Goal: Ask a question

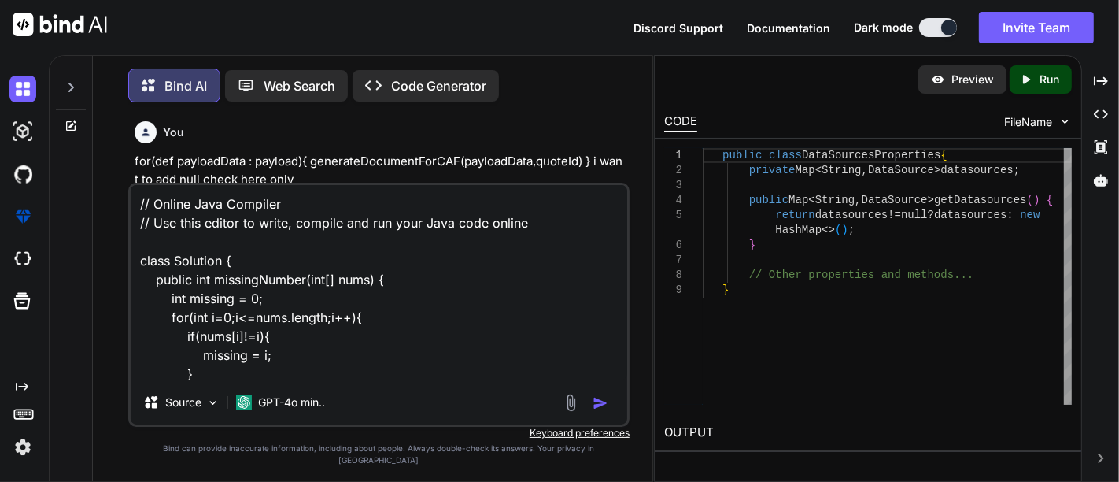
type textarea "x"
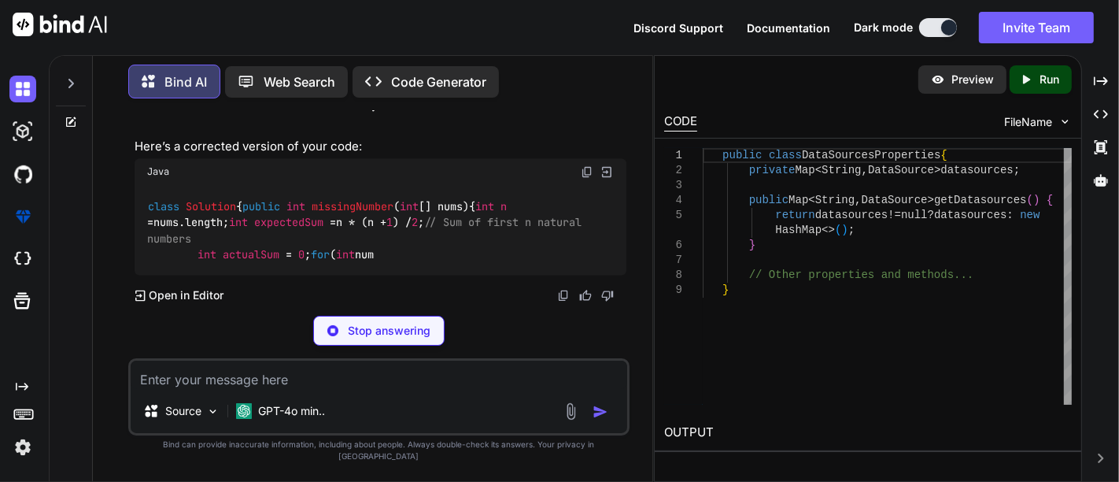
scroll to position [2838, 0]
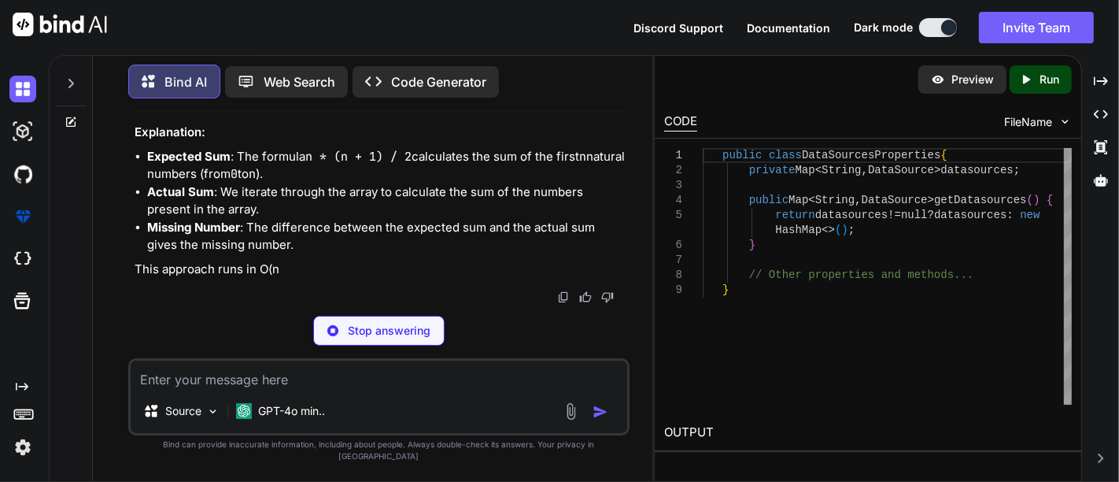
type textarea "x"
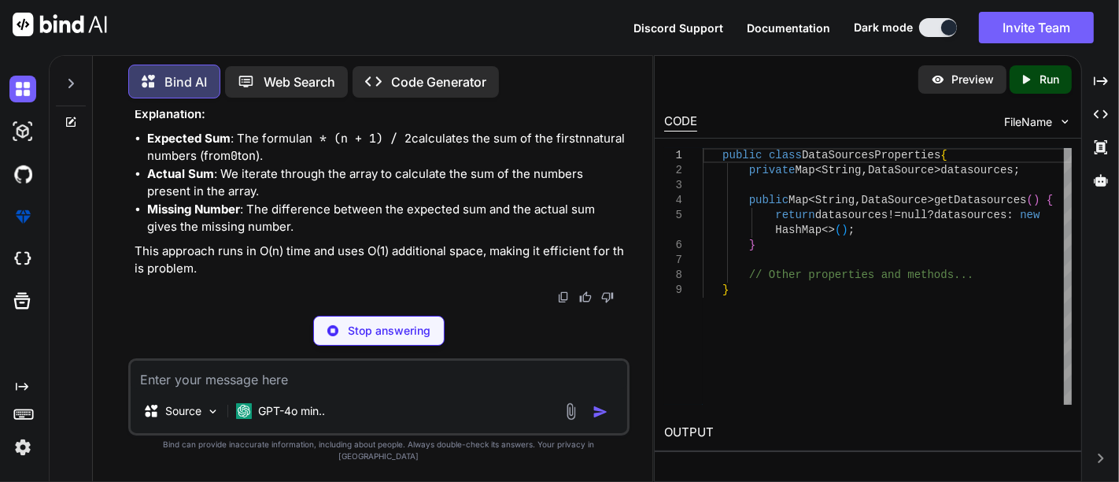
type textarea "Output: 5 } }"
type textarea "x"
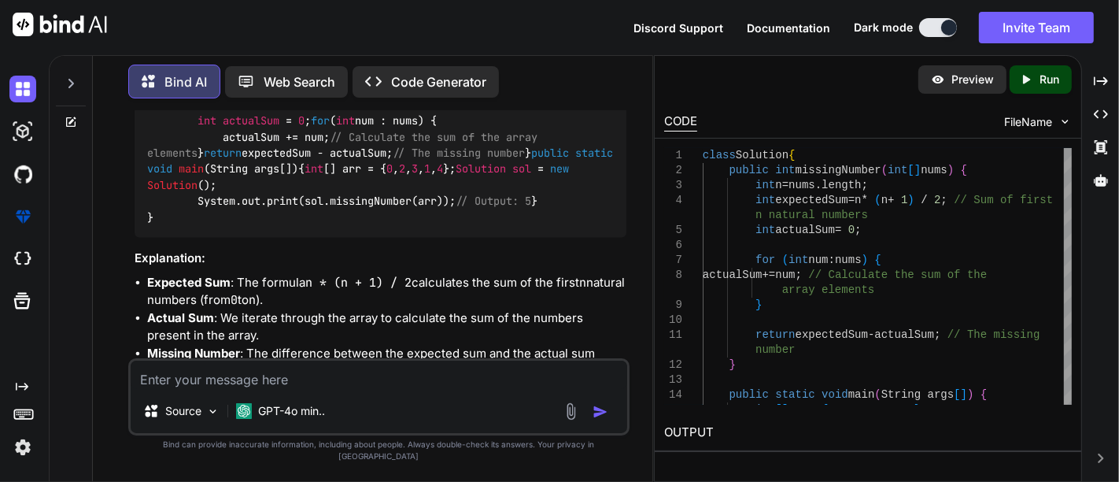
scroll to position [2728, 0]
paste textarea "Find missing number"
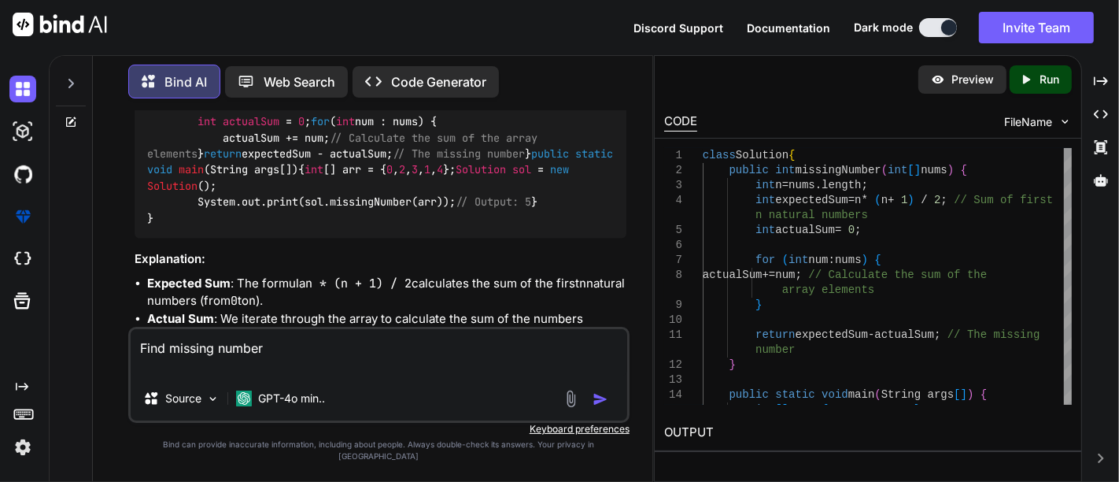
paste textarea "Input: nums = [0, 2, 3, 1, 4] Output: 5"
type textarea "Find missing number Input: nums = [0, 2, 3, 1, 4] Output: 5"
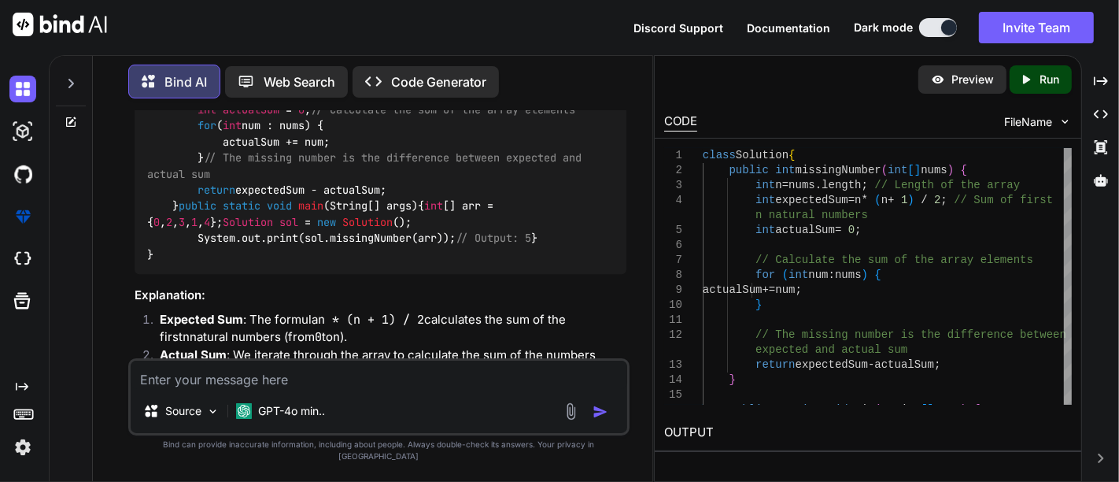
scroll to position [3331, 0]
type textarea "can i done this through looping start to end"
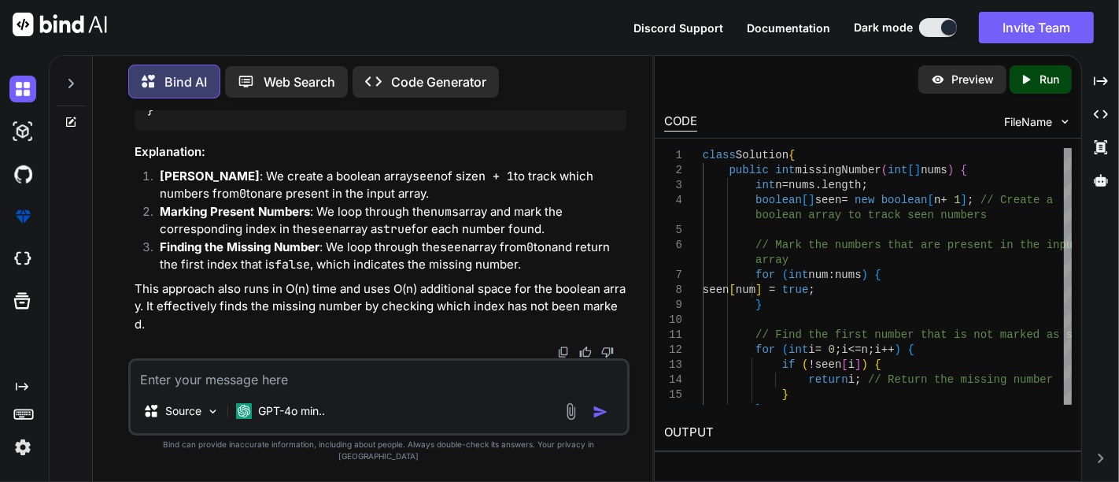
scroll to position [4347, 0]
click at [229, 386] on textarea at bounding box center [379, 375] width 497 height 28
type textarea "if i take simple flag then what is code"
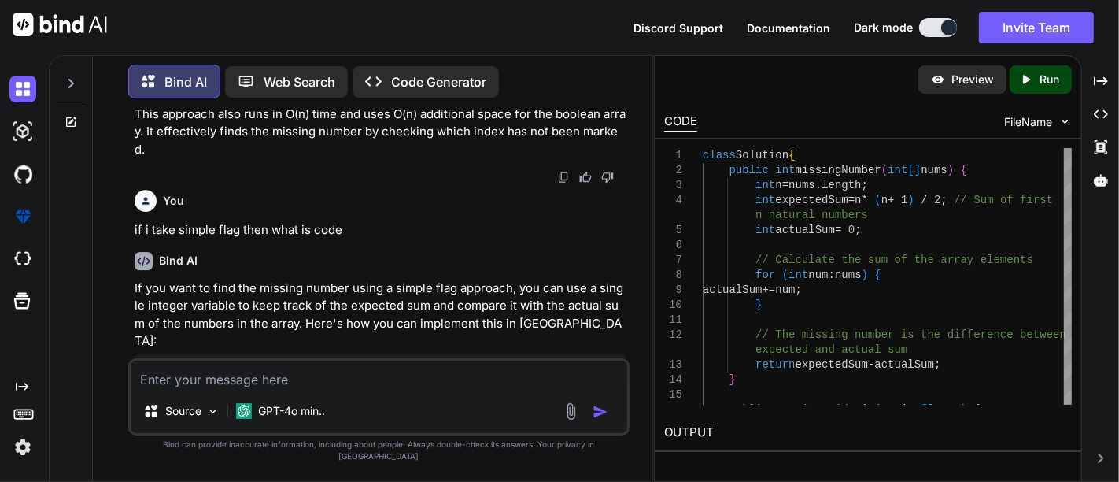
scroll to position [4318, 0]
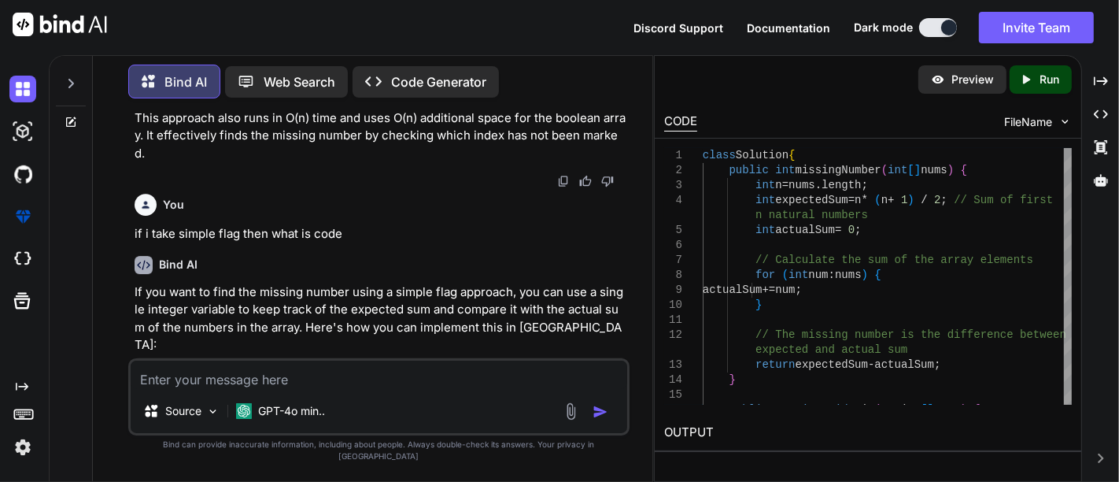
click at [224, 389] on textarea at bounding box center [379, 375] width 497 height 28
paste textarea "class Solution { public int missingNumber(int[] nums) { int n = nums.length; bo…"
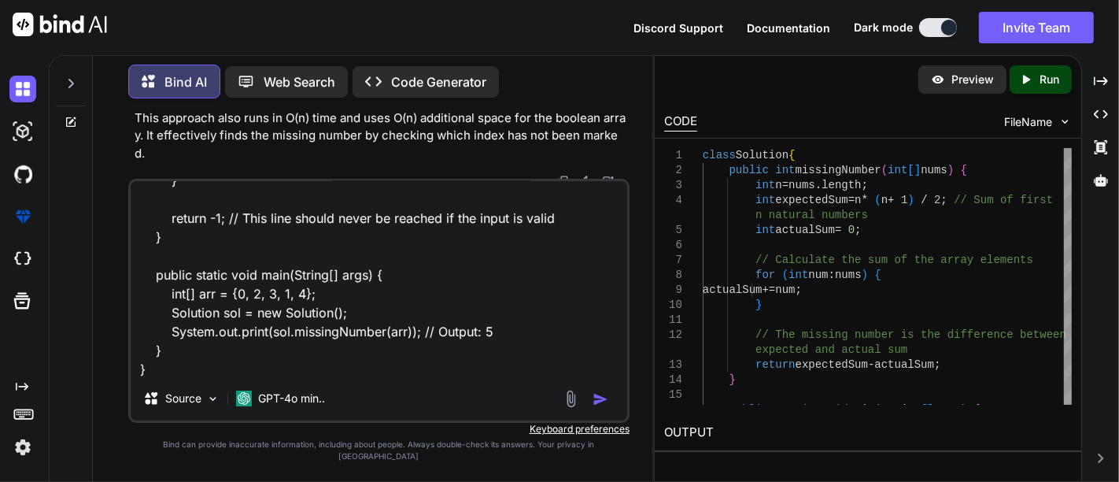
scroll to position [342, 0]
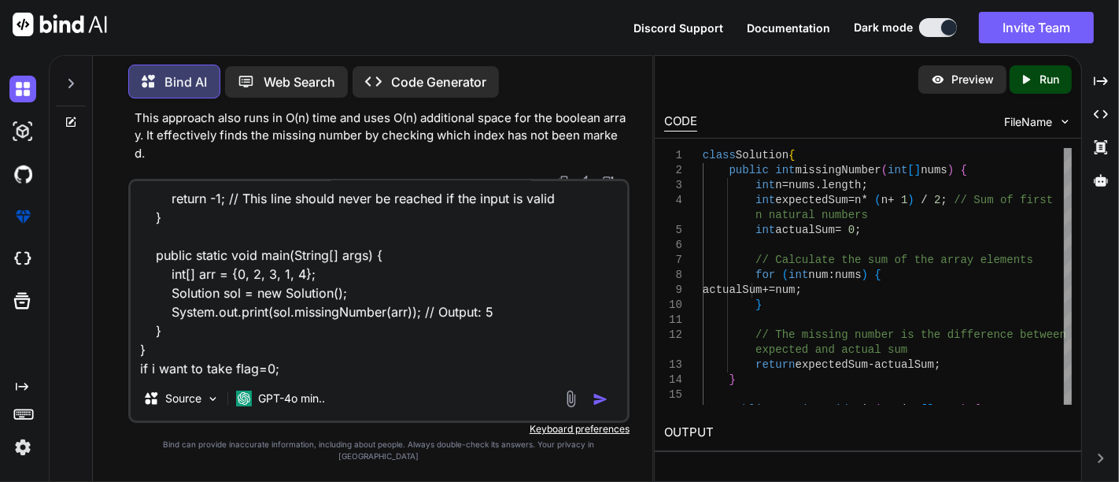
type textarea "class Solution { public int missingNumber(int[] nums) { int n = nums.length; bo…"
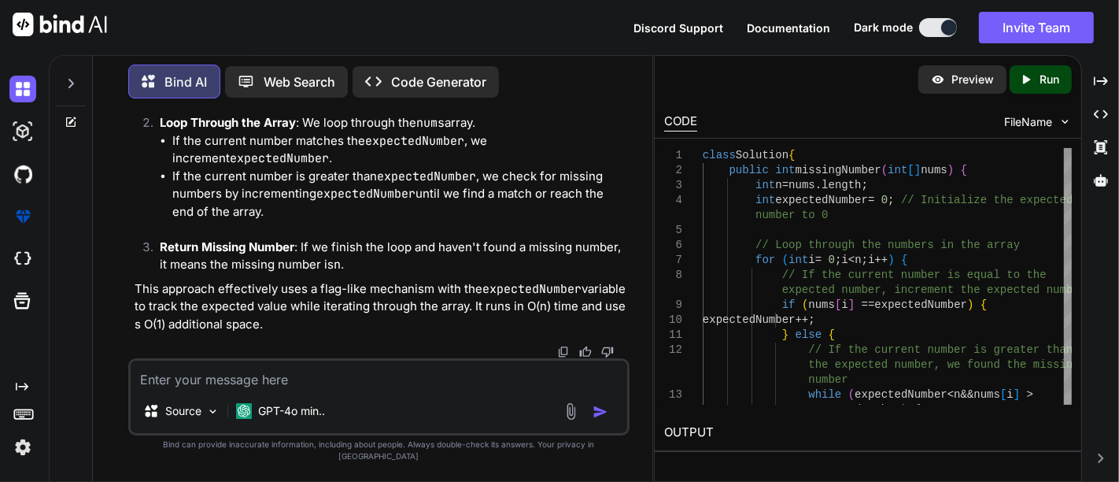
scroll to position [6096, 0]
click at [233, 383] on textarea at bounding box center [379, 375] width 497 height 28
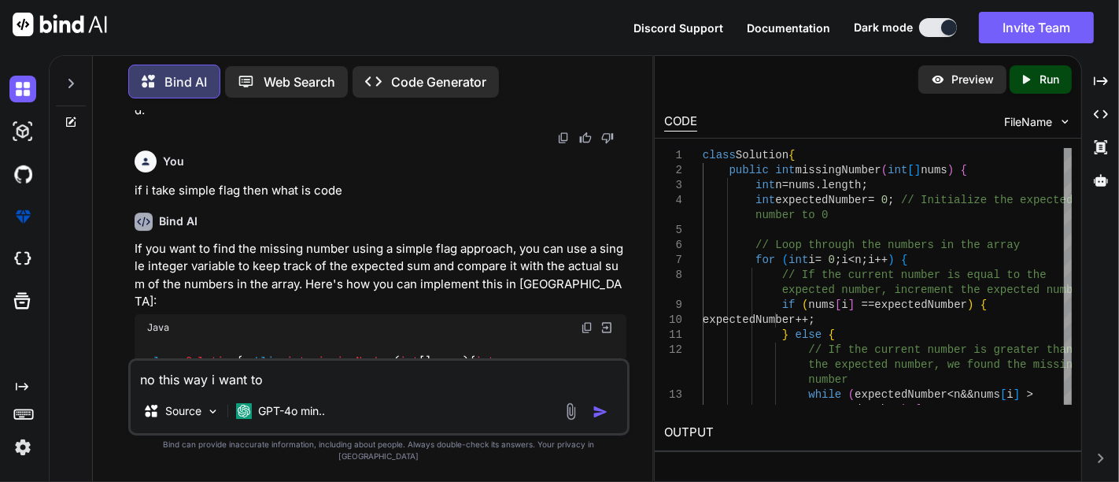
scroll to position [4357, 0]
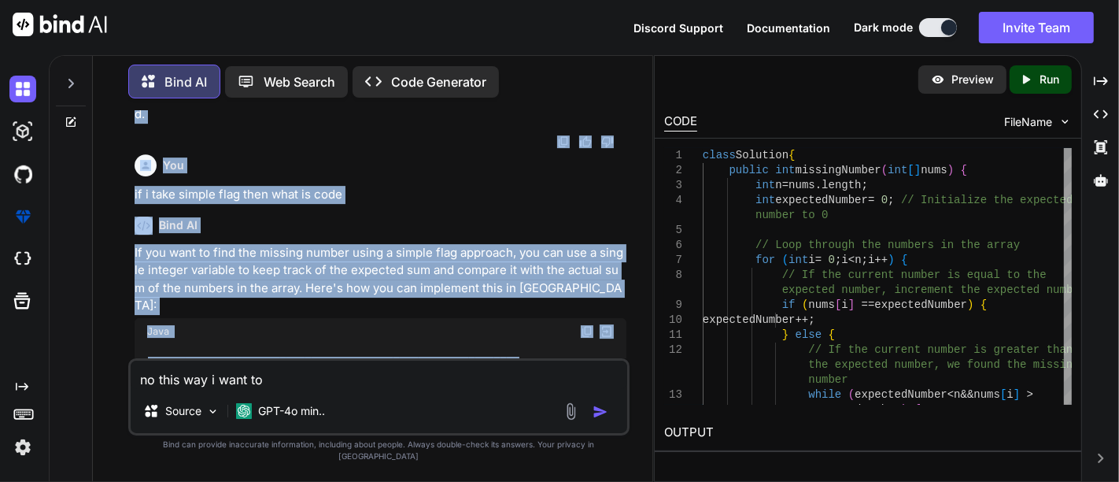
drag, startPoint x: 128, startPoint y: 129, endPoint x: 344, endPoint y: 402, distance: 348.1
click at [344, 402] on div "You for(def payloadData : payload){ generateDocumentForCAF(payloadData,quoteId)…" at bounding box center [378, 296] width 501 height 370
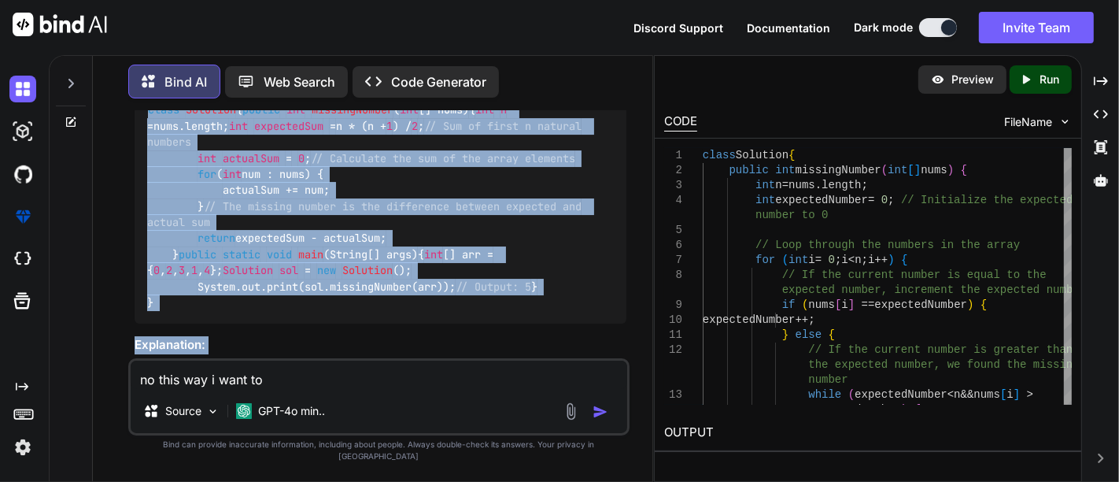
scroll to position [4611, 0]
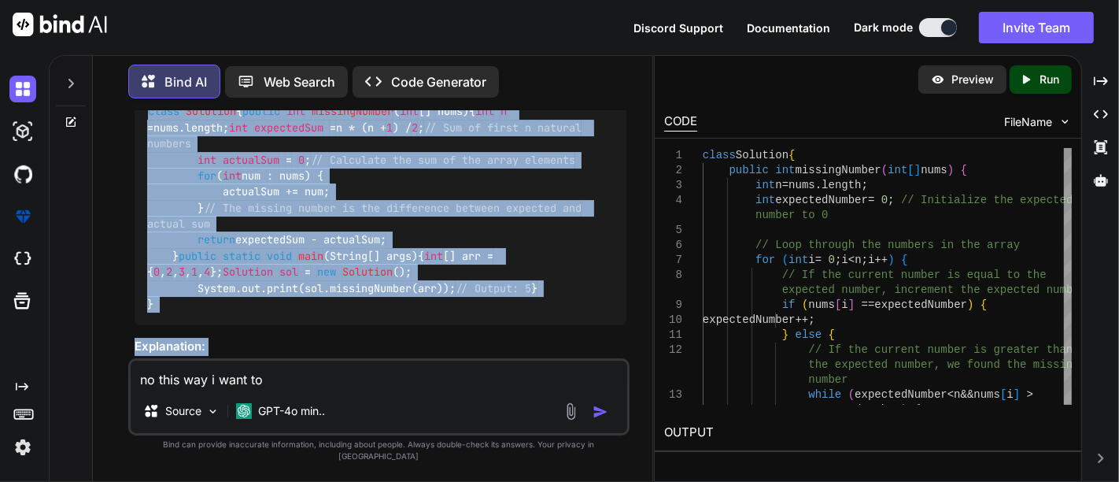
copy code "class Solution { public int missingNumber ( int [] nums) { int n = nums.length;…"
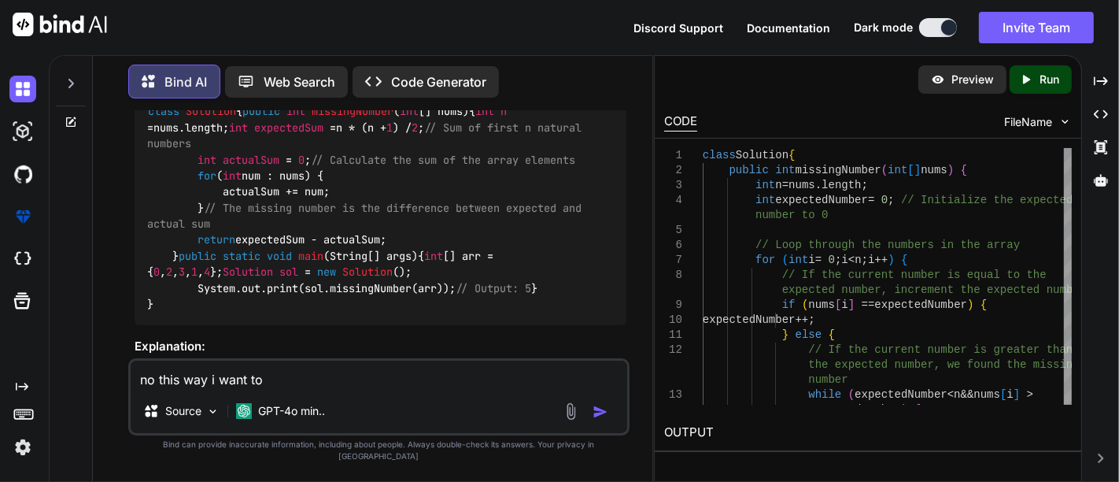
click at [286, 389] on textarea "no this way i want to" at bounding box center [379, 375] width 497 height 28
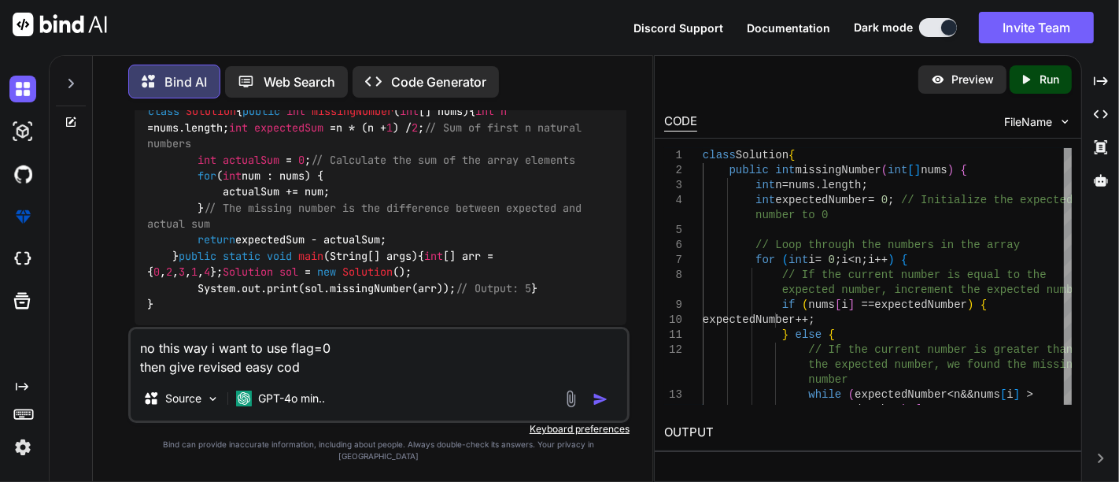
type textarea "no this way i want to use flag=0 then give revised easy code"
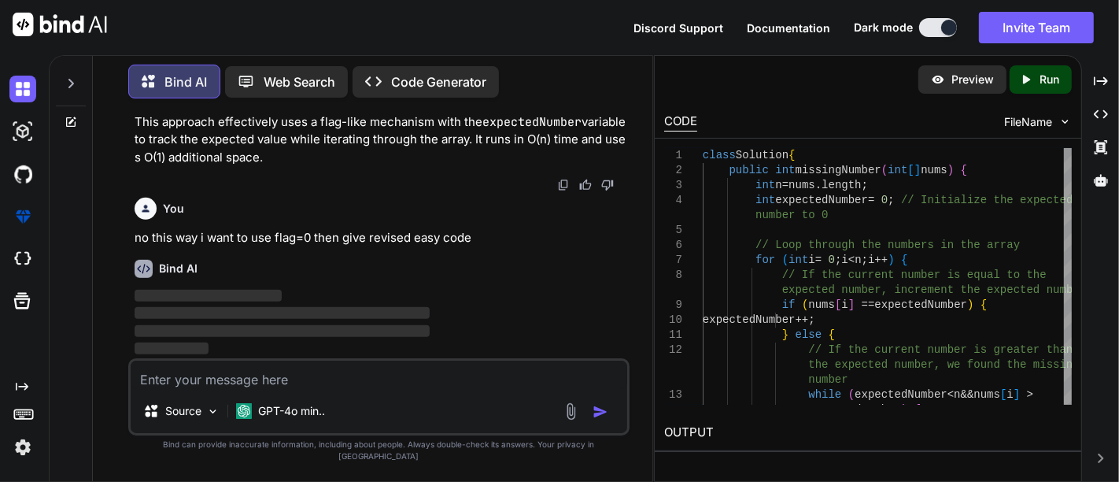
scroll to position [6925, 0]
click at [353, 271] on div "Bind AI ‌ ‌ ‌ ‌" at bounding box center [381, 302] width 492 height 111
click at [375, 305] on p "‌" at bounding box center [381, 296] width 492 height 18
click at [309, 243] on p "no this way i want to use flag=0 then give revised easy code" at bounding box center [381, 238] width 492 height 18
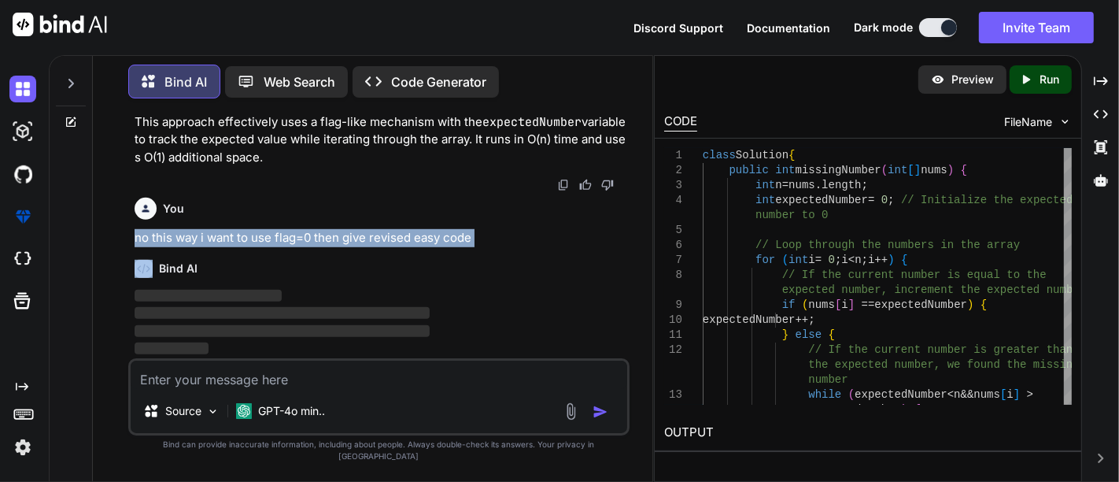
click at [309, 243] on p "no this way i want to use flag=0 then give revised easy code" at bounding box center [381, 238] width 492 height 18
copy p "no this way i want to use flag=0 then give revised easy code"
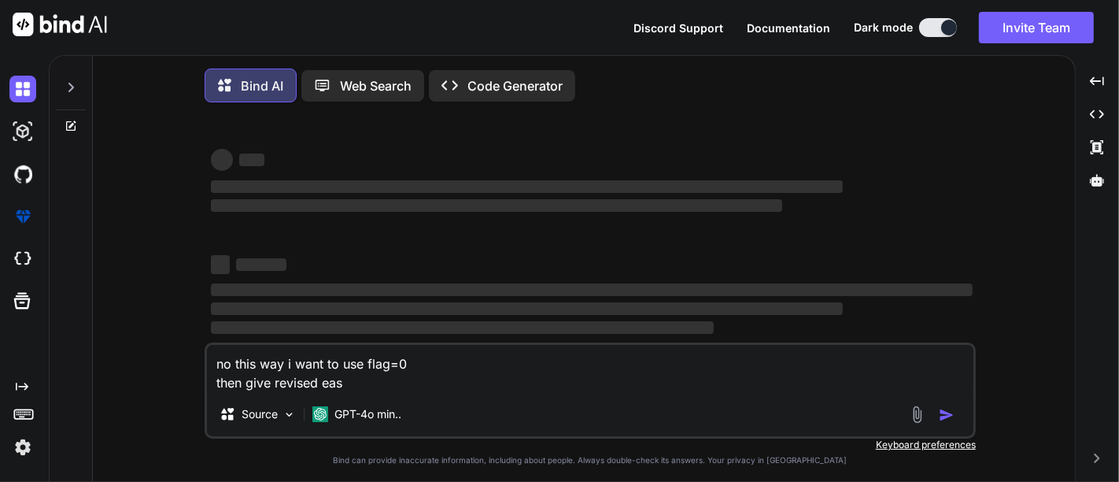
click at [405, 356] on textarea "no this way i want to use flag=0 then give revised eas" at bounding box center [590, 368] width 767 height 47
click at [418, 361] on textarea "no this way i want to use flag=0 then give revised eas" at bounding box center [590, 368] width 767 height 47
type textarea "x"
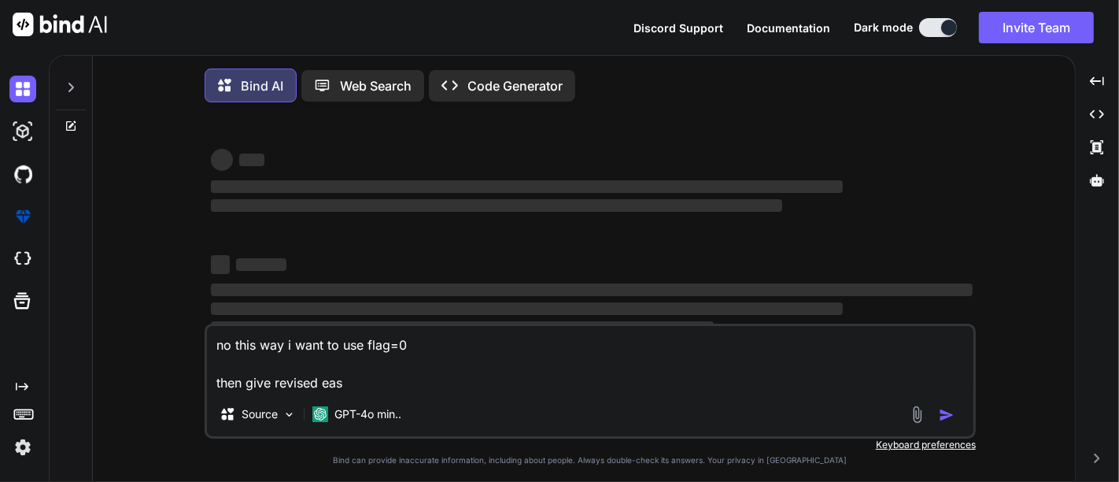
type textarea "no this way i want to use flag=0 no this way i want to use flag=0 then give rev…"
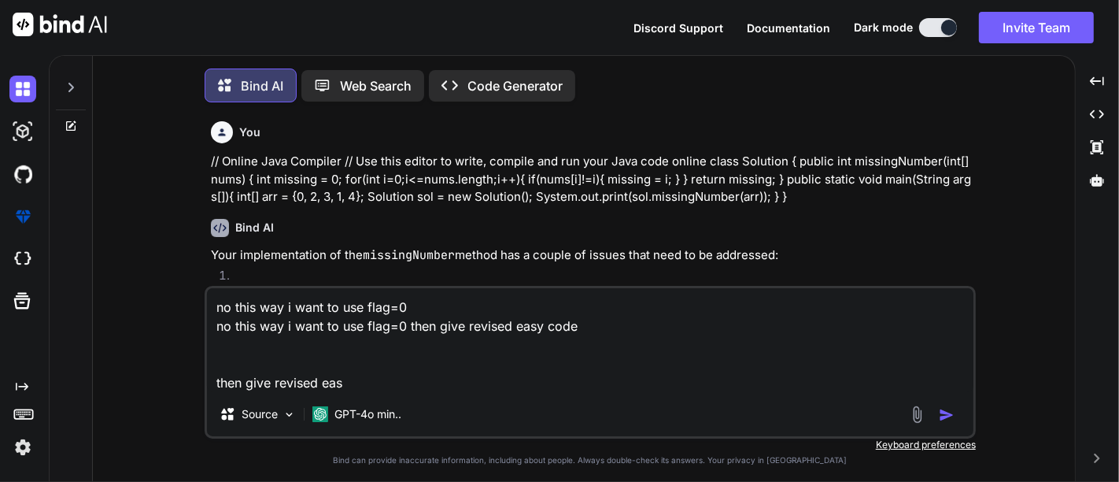
type textarea "x"
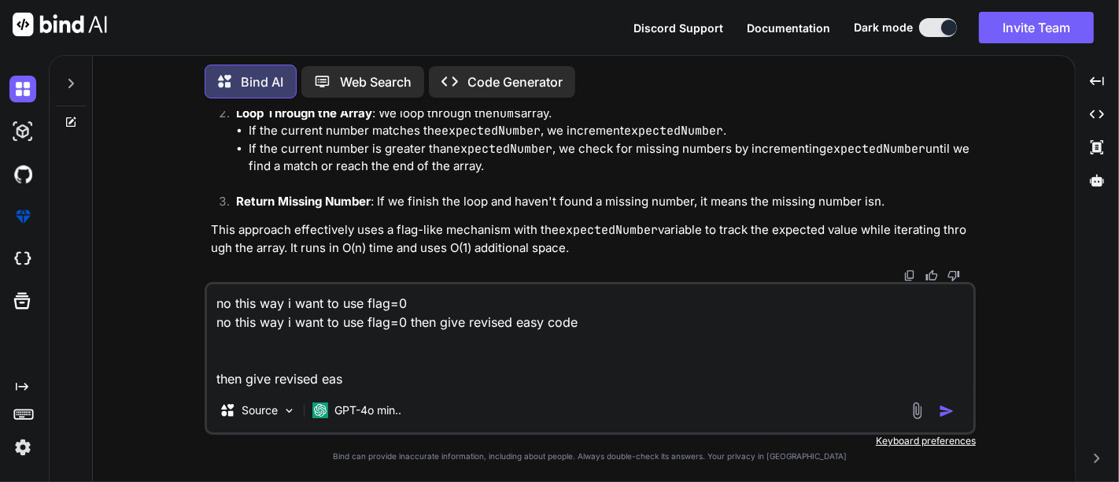
scroll to position [3106, 0]
click at [416, 328] on textarea "no this way i want to use flag=0 no this way i want to use flag=0 then give rev…" at bounding box center [590, 336] width 767 height 104
type textarea "x"
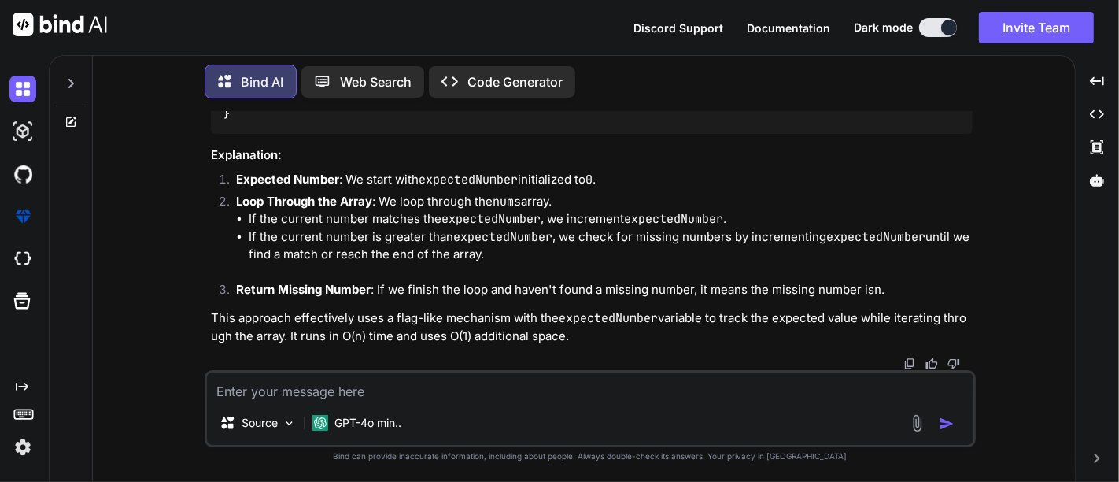
scroll to position [3229, 0]
